Goal: Contribute content: Contribute content

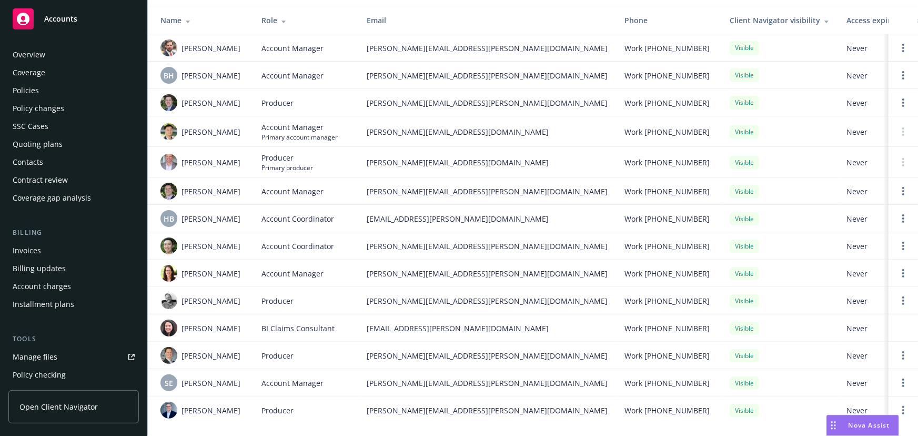
click at [65, 84] on div "Policies" at bounding box center [74, 90] width 122 height 17
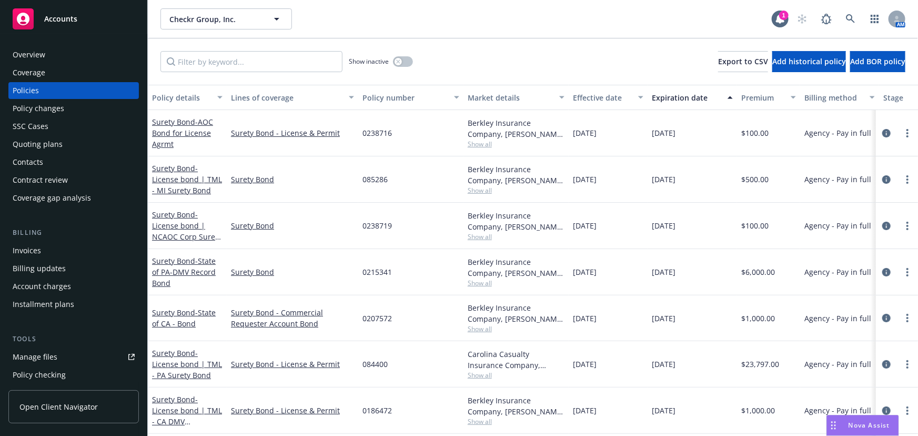
click at [64, 146] on div "Quoting plans" at bounding box center [74, 144] width 122 height 17
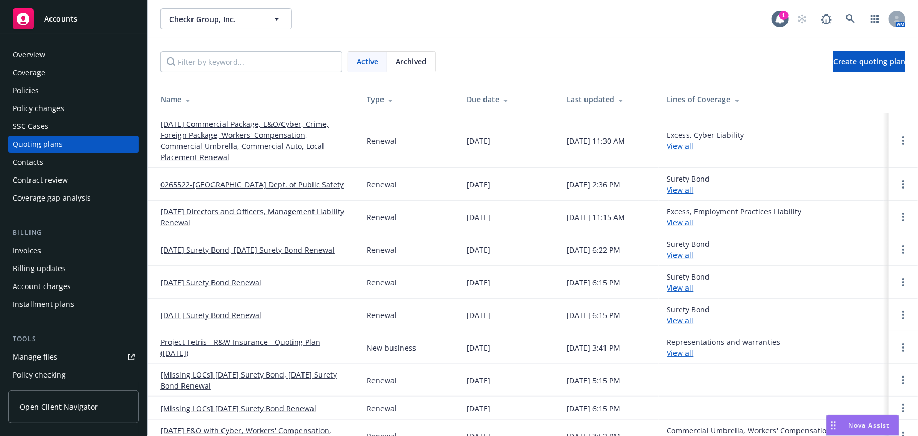
click at [271, 206] on link "[DATE] Directors and Officers, Management Liability Renewal" at bounding box center [255, 217] width 189 height 22
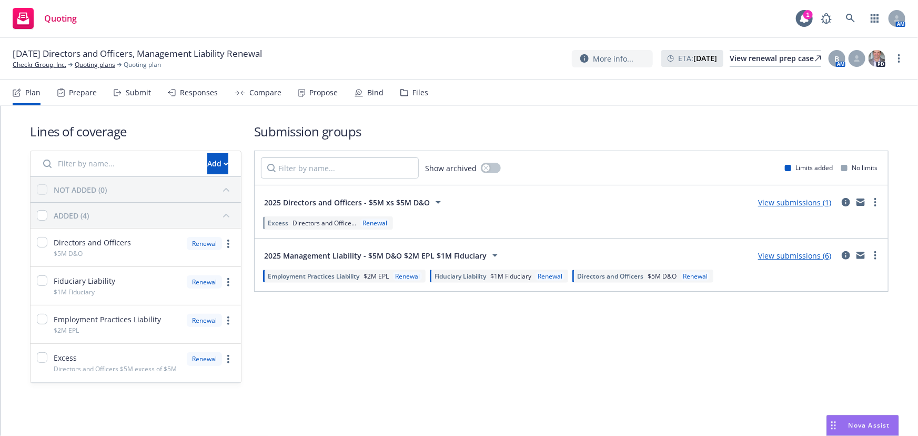
click at [379, 88] on div "Bind" at bounding box center [375, 92] width 16 height 8
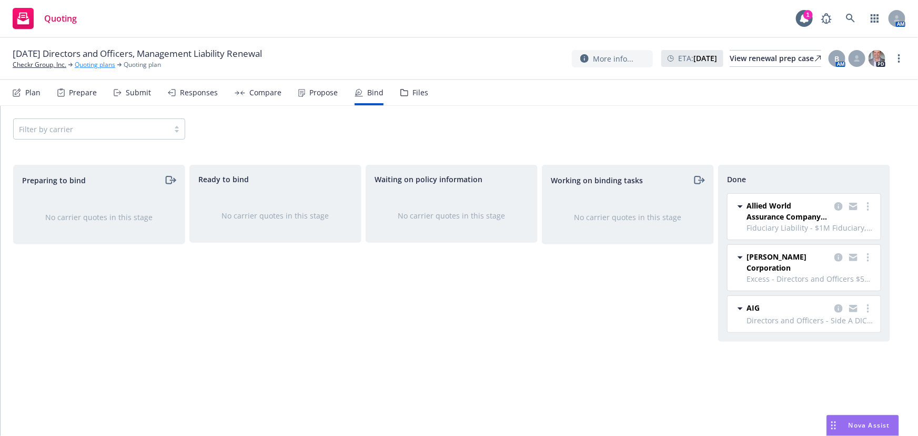
click at [91, 63] on link "Quoting plans" at bounding box center [95, 64] width 41 height 9
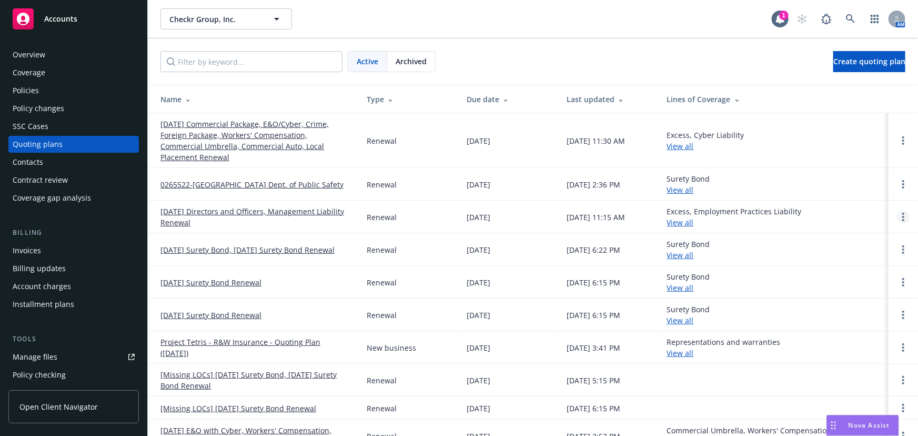
click at [898, 210] on link "Open options" at bounding box center [903, 216] width 13 height 13
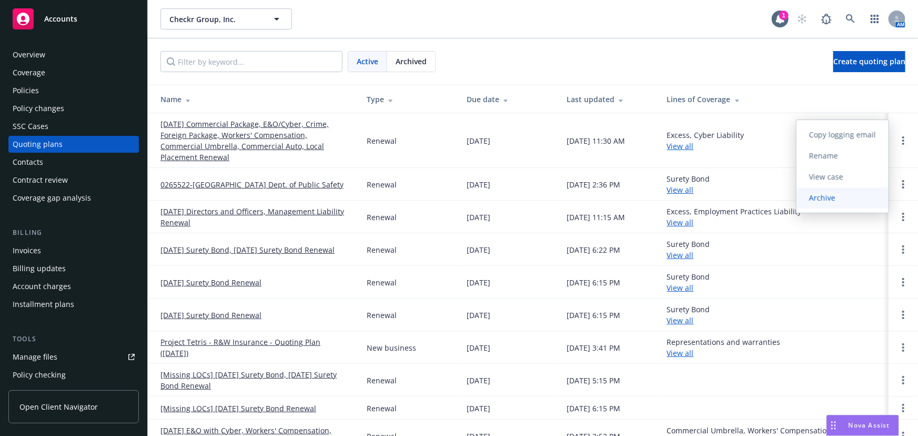
click at [842, 195] on span "Archive" at bounding box center [823, 198] width 52 height 10
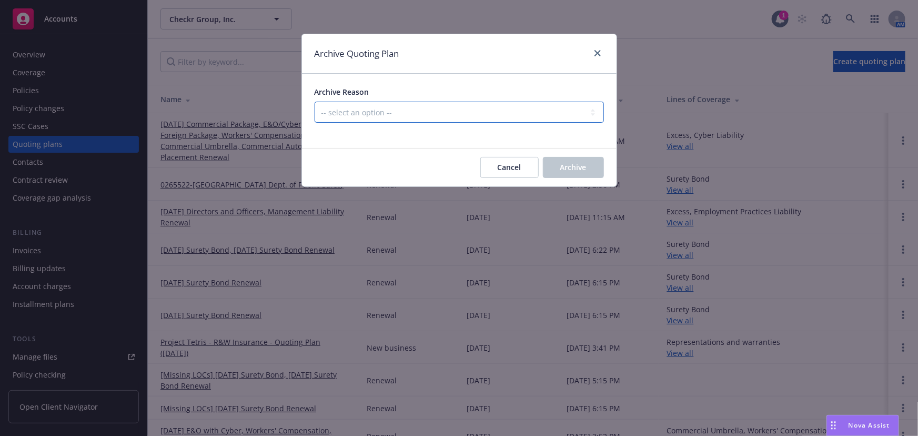
click at [534, 111] on select "-- select an option -- All policies in this renewal plan are auto-renewed Creat…" at bounding box center [459, 112] width 289 height 21
select select "ARCHIVED_RENEWAL_COMPLETED"
click at [315, 102] on select "-- select an option -- All policies in this renewal plan are auto-renewed Creat…" at bounding box center [459, 112] width 289 height 21
click at [576, 167] on span "Archive" at bounding box center [573, 167] width 26 height 10
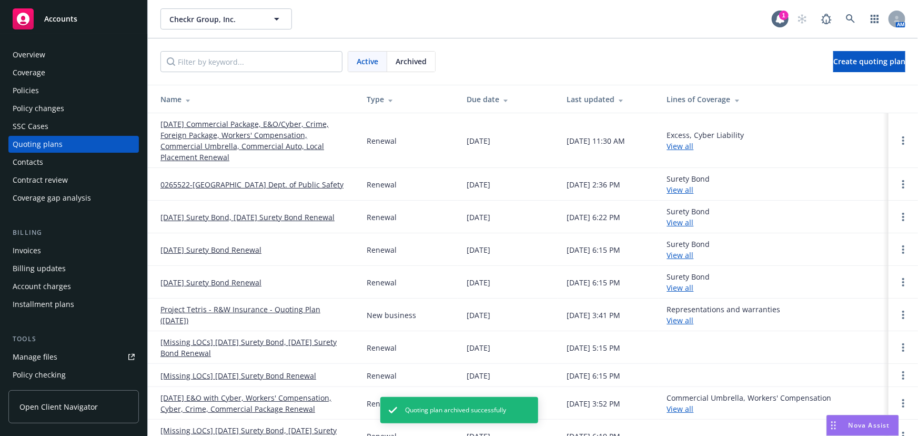
click at [42, 91] on div "Policies" at bounding box center [74, 90] width 122 height 17
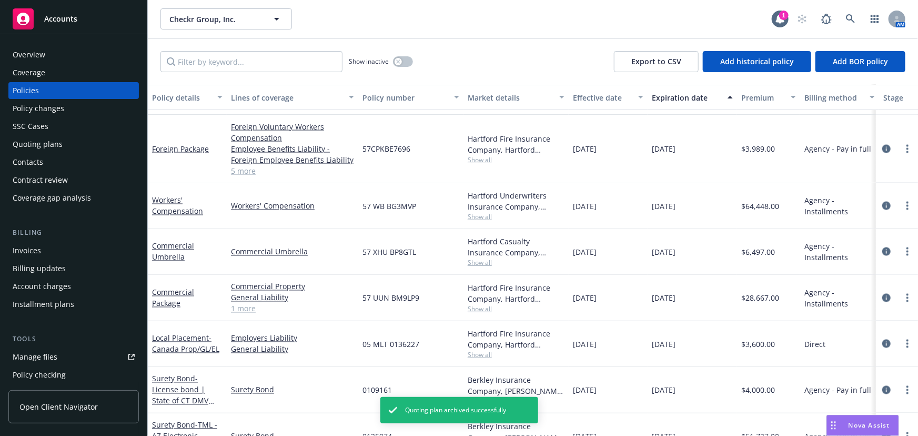
scroll to position [902, 0]
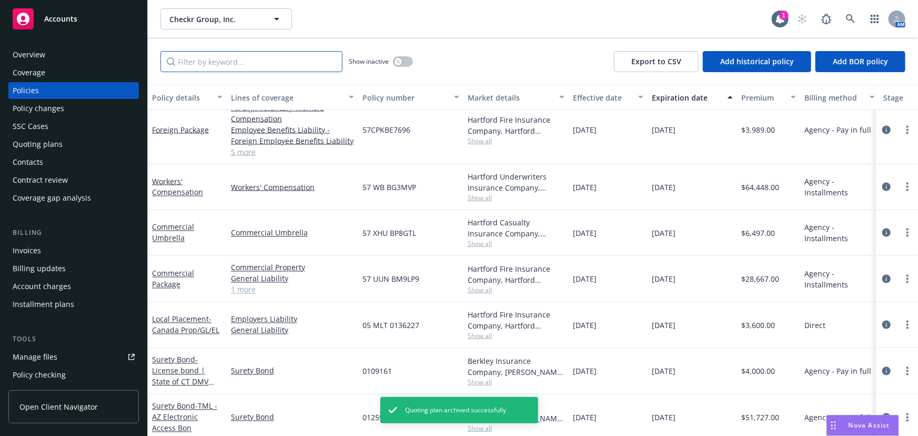
click at [265, 64] on input "Filter by keyword..." at bounding box center [252, 61] width 182 height 21
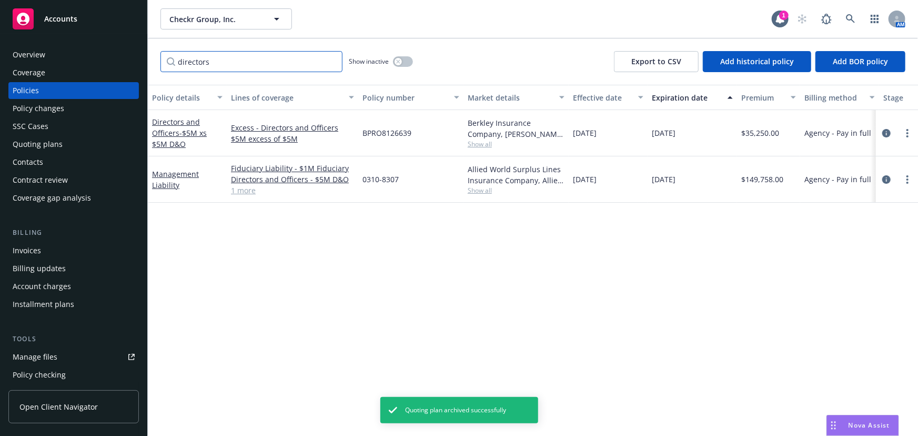
scroll to position [0, 0]
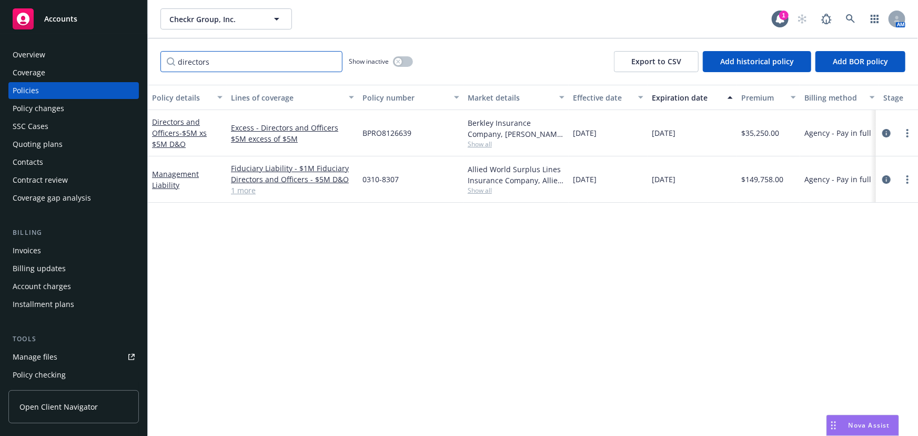
click at [257, 70] on input "directors" at bounding box center [252, 61] width 182 height 21
type input "director"
click at [276, 271] on div "Policy details Lines of coverage Policy number Market details Effective date Ex…" at bounding box center [533, 260] width 770 height 351
click at [275, 63] on input "director" at bounding box center [252, 61] width 182 height 21
drag, startPoint x: 220, startPoint y: 64, endPoint x: 62, endPoint y: 70, distance: 158.0
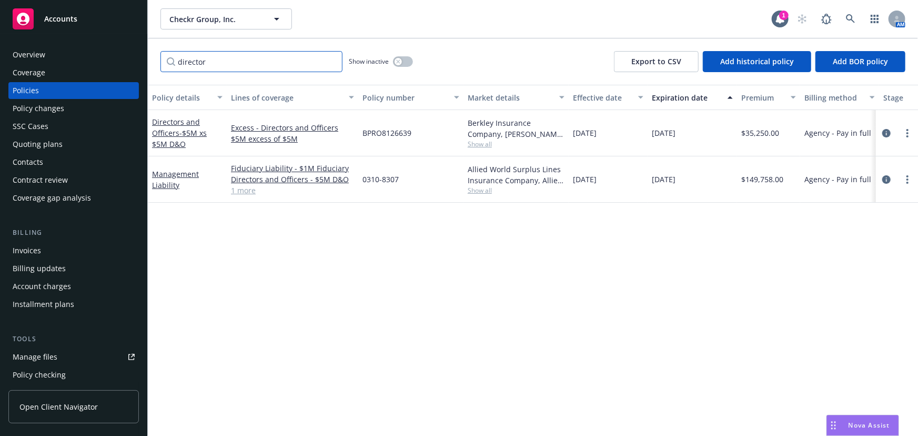
click at [62, 70] on div "Accounts Overview Coverage Policies Policy changes SSC Cases Quoting plans Cont…" at bounding box center [459, 218] width 918 height 436
click at [204, 132] on span "- $5M xs $5M D&O" at bounding box center [179, 138] width 55 height 21
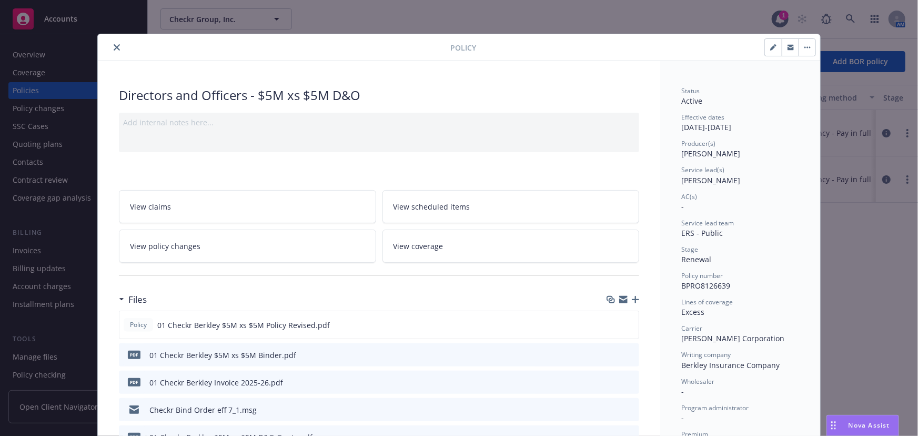
click at [114, 47] on icon "close" at bounding box center [117, 47] width 6 height 6
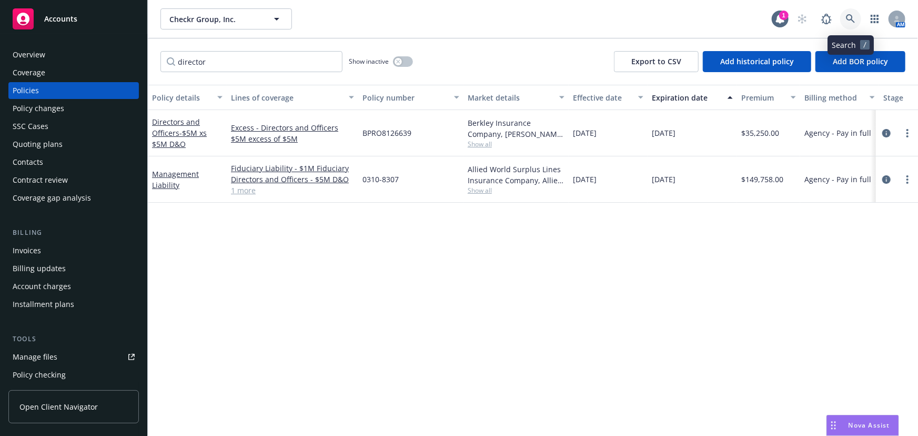
click at [853, 18] on icon at bounding box center [850, 18] width 9 height 9
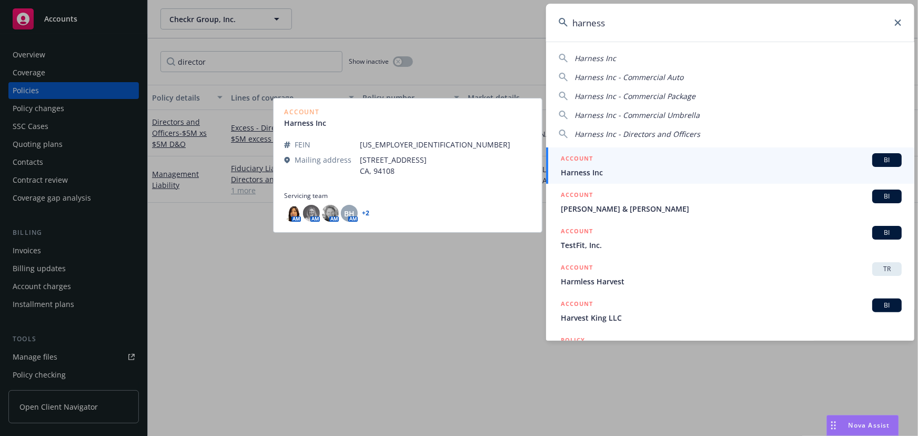
type input "harness"
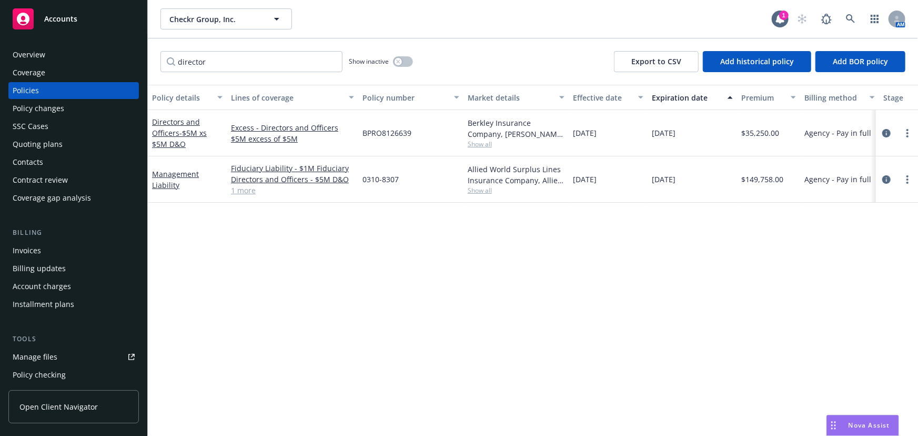
click at [64, 144] on div "Quoting plans" at bounding box center [74, 144] width 122 height 17
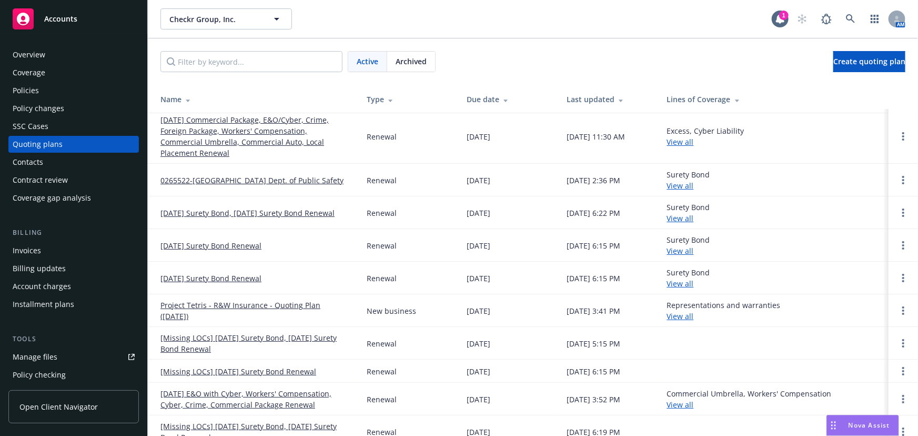
scroll to position [5, 0]
click at [416, 61] on span "Archived" at bounding box center [411, 61] width 31 height 11
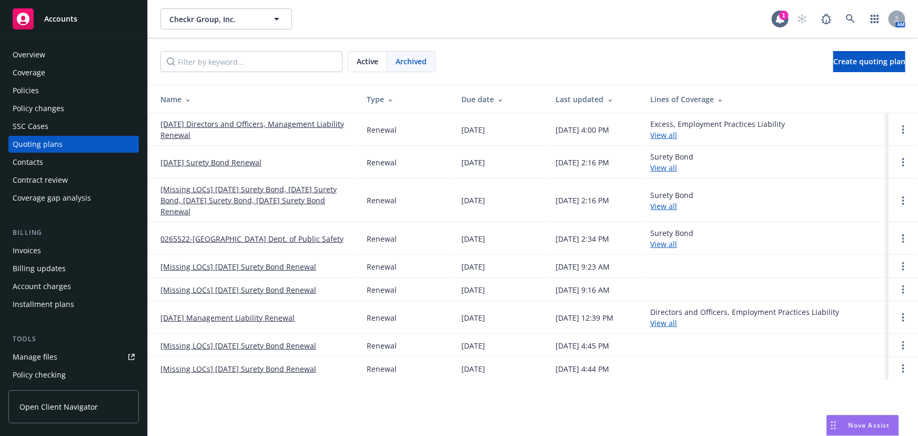
scroll to position [0, 0]
click at [851, 19] on icon at bounding box center [850, 18] width 9 height 9
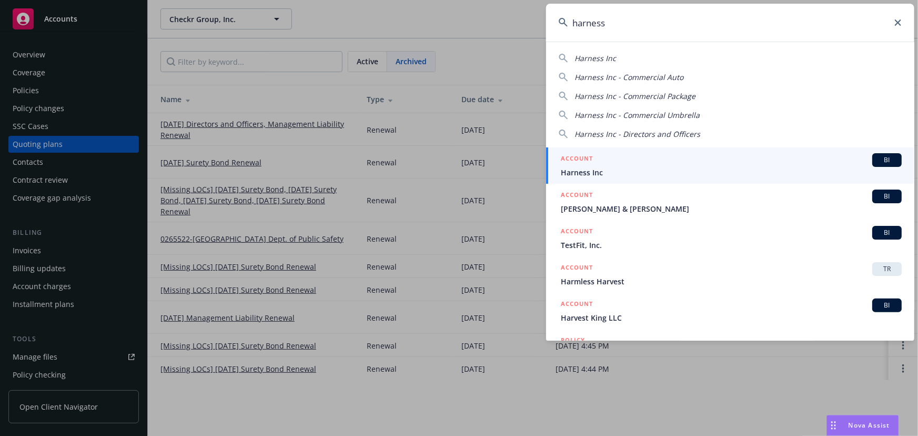
type input "harness"
click at [696, 161] on div "ACCOUNT BI" at bounding box center [731, 160] width 341 height 14
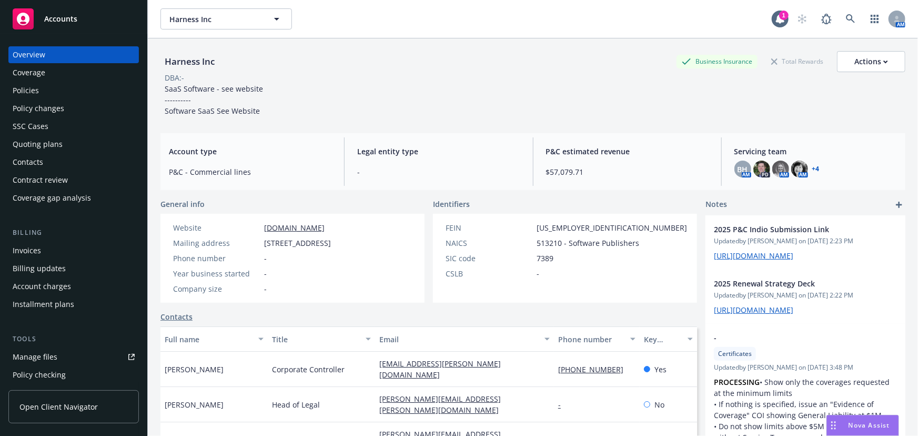
click at [30, 141] on div "Quoting plans" at bounding box center [38, 144] width 50 height 17
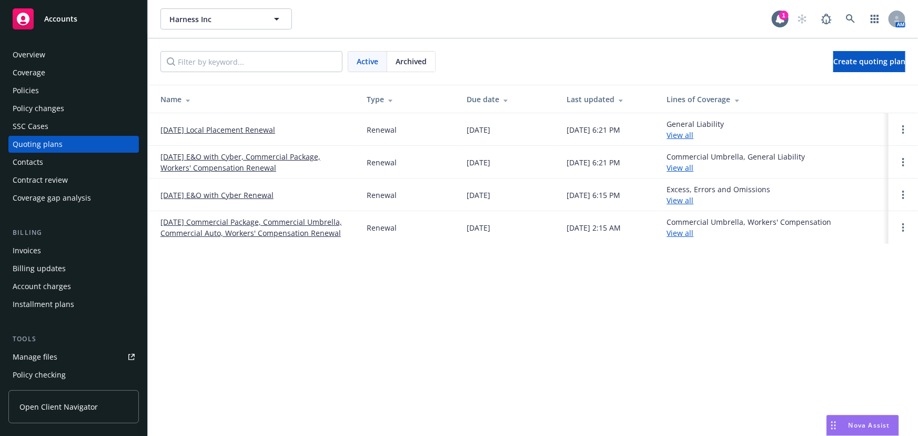
click at [53, 89] on div "Policies" at bounding box center [74, 90] width 122 height 17
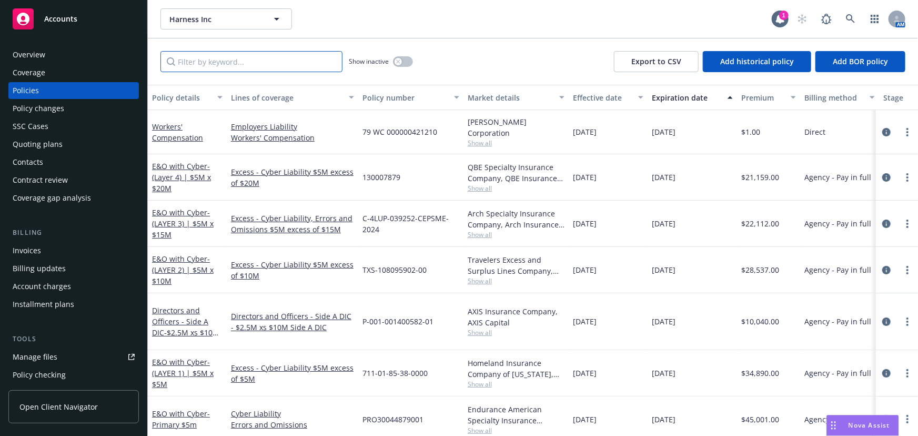
click at [237, 65] on input "Filter by keyword..." at bounding box center [252, 61] width 182 height 21
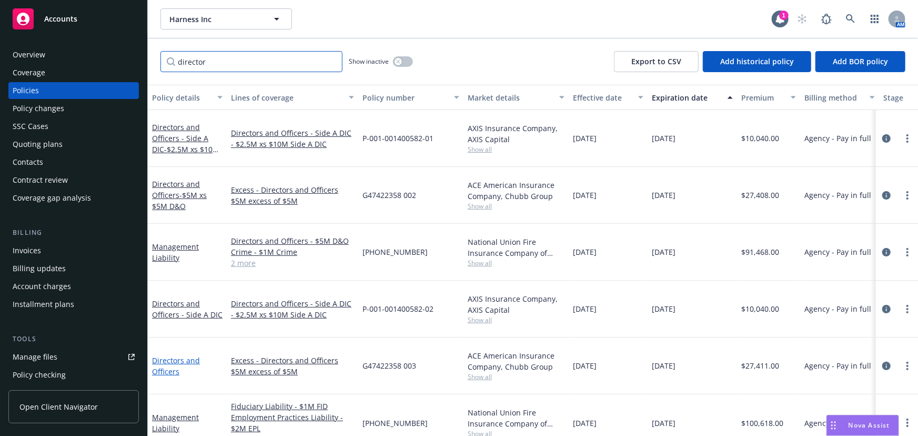
type input "director"
click at [184, 355] on link "Directors and Officers" at bounding box center [176, 365] width 48 height 21
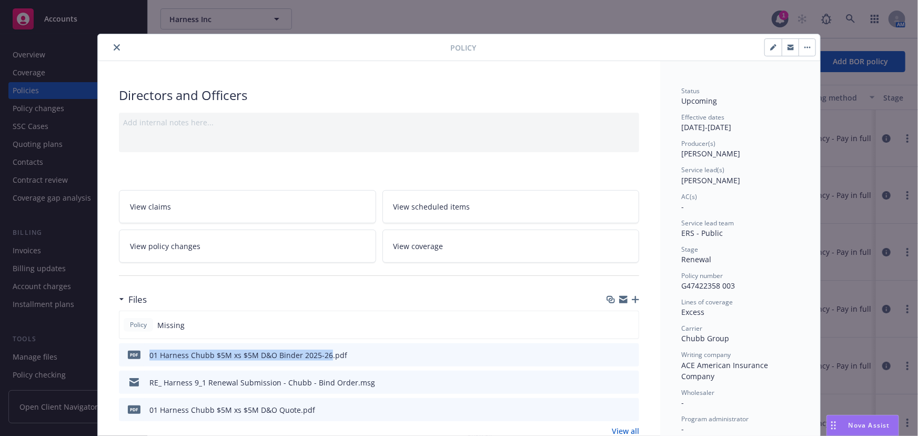
drag, startPoint x: 324, startPoint y: 353, endPoint x: 145, endPoint y: 356, distance: 178.9
click at [145, 357] on div "pdf 01 Harness Chubb $5M xs $5M D&O Binder 2025-26.pdf" at bounding box center [235, 355] width 224 height 22
copy div "01 Harness Chubb $5M xs $5M D&O Binder 2025-26"
click at [635, 298] on icon "button" at bounding box center [635, 299] width 7 height 7
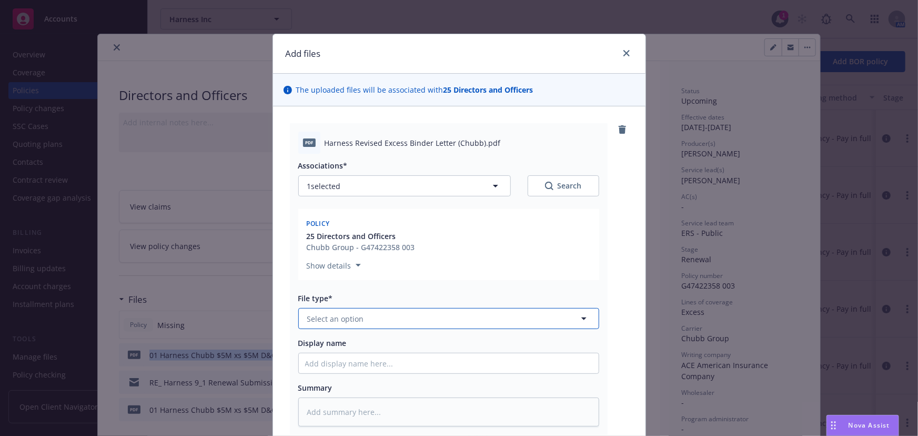
click at [385, 312] on button "Select an option" at bounding box center [448, 318] width 301 height 21
drag, startPoint x: 388, startPoint y: 317, endPoint x: 212, endPoint y: 324, distance: 175.9
click at [212, 324] on div "Add files The uploaded files will be associated with 25 Directors and Officers …" at bounding box center [459, 218] width 918 height 436
type input "binder"
click at [326, 349] on span "Binder" at bounding box center [321, 348] width 24 height 11
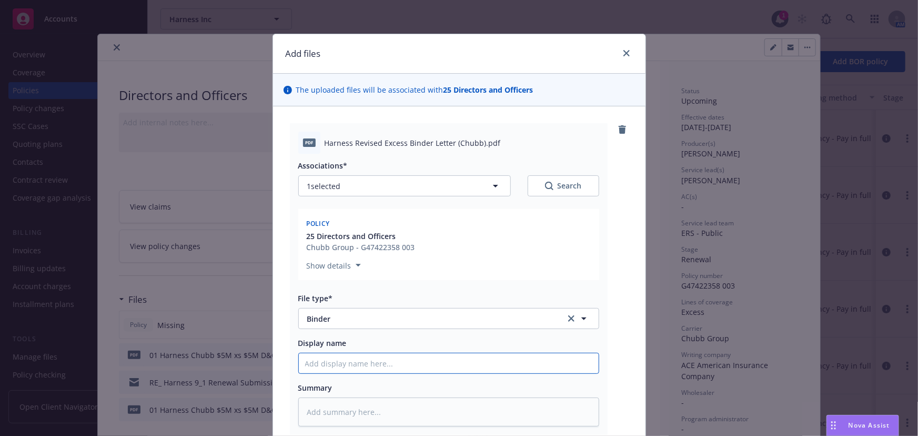
click at [326, 368] on input "Display name" at bounding box center [449, 363] width 300 height 20
paste input "01 Harness Chubb $5M xs $5M D&O Binder 2025-26"
type textarea "x"
type input "01 Harness Chubb $5M xs $5M D&O Binder 2025-26"
type textarea "x"
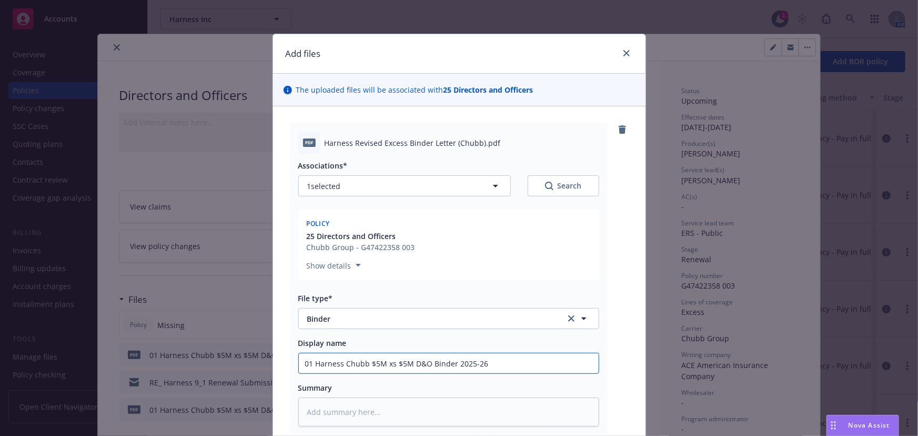
type input "01 Harness Chubb $5M xs $5M D&O Binder 2025-26"
type textarea "x"
type input "01 Harness Chubb $5M xs $5M D&O Binder 2025-26 v"
type textarea "x"
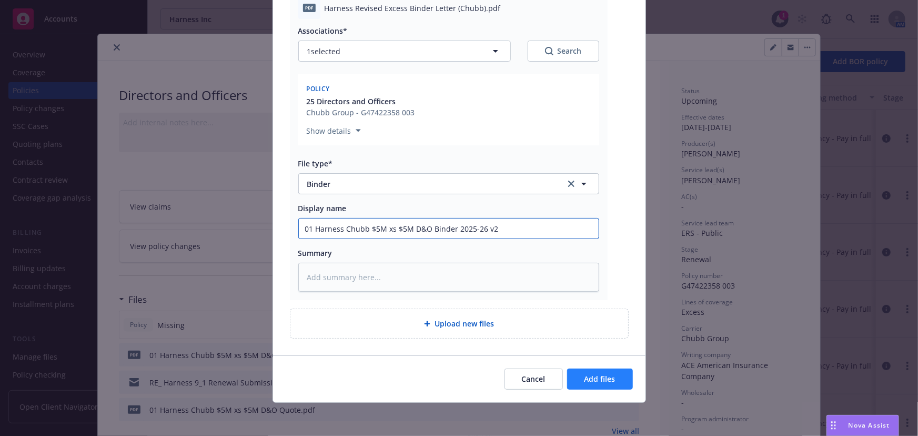
type input "01 Harness Chubb $5M xs $5M D&O Binder 2025-26 v2"
click at [599, 385] on button "Add files" at bounding box center [600, 378] width 66 height 21
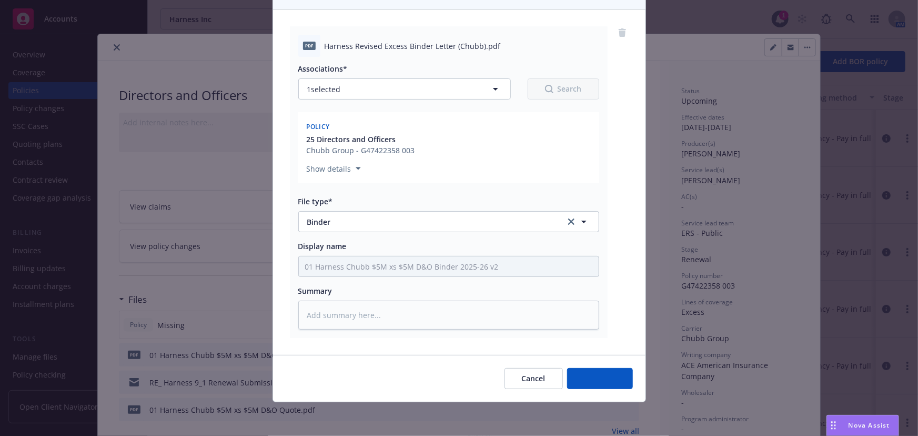
scroll to position [96, 0]
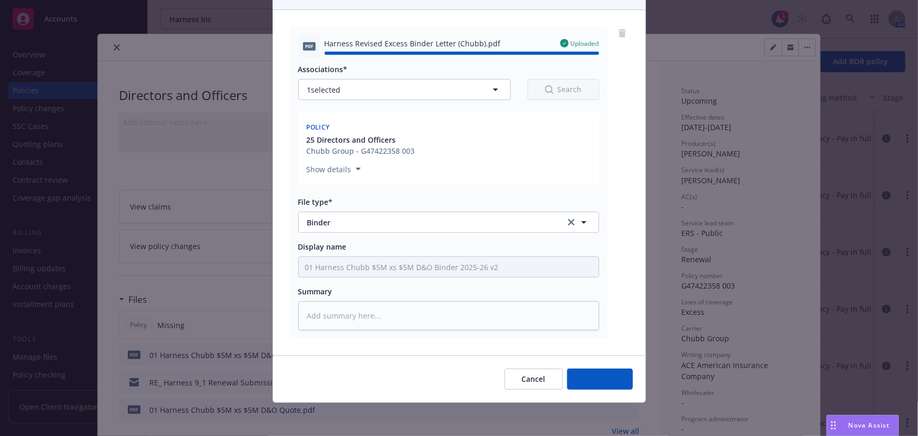
type textarea "x"
